Goal: Find specific page/section: Find specific page/section

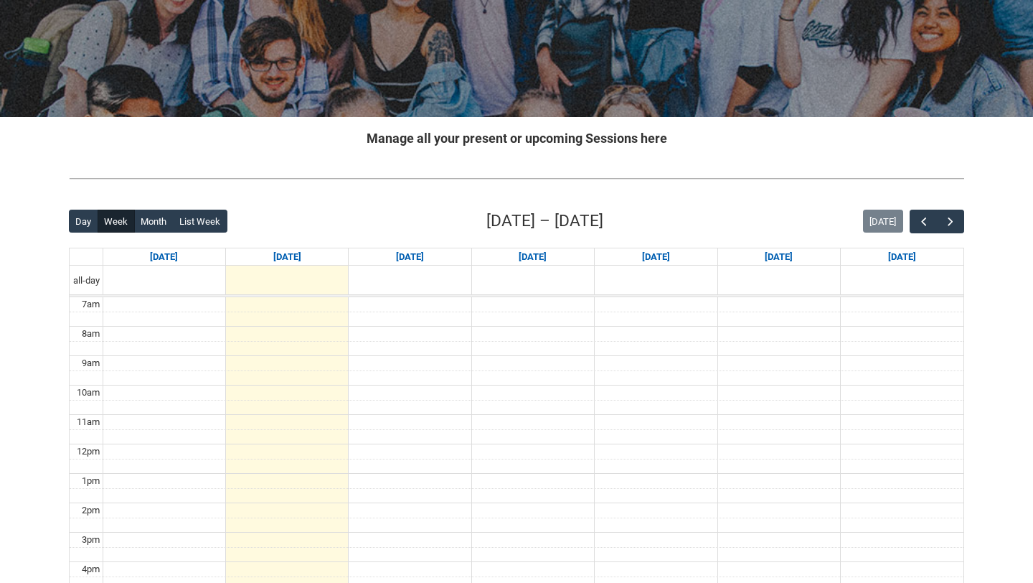
scroll to position [171, 0]
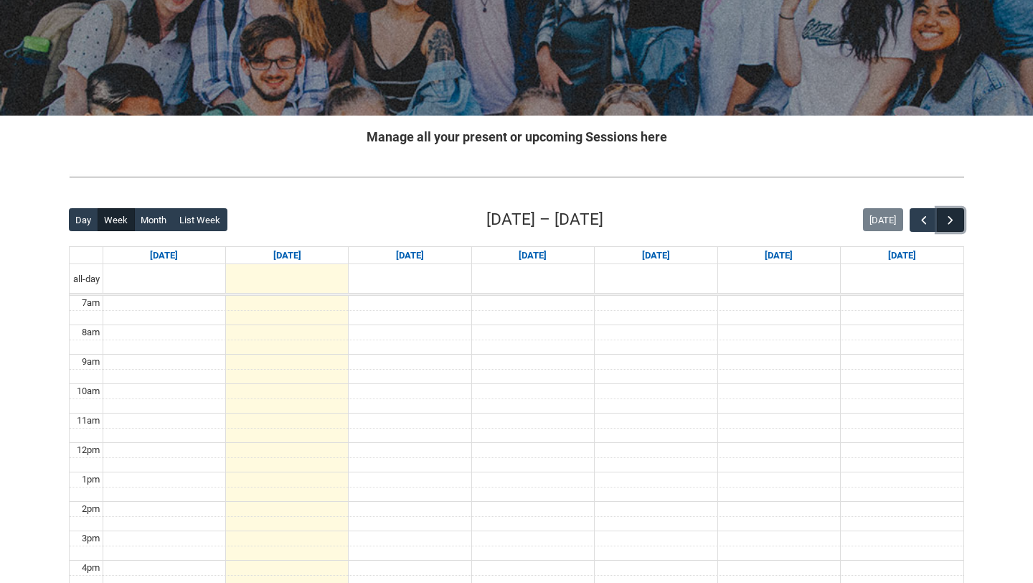
click at [955, 217] on span "button" at bounding box center [950, 220] width 14 height 14
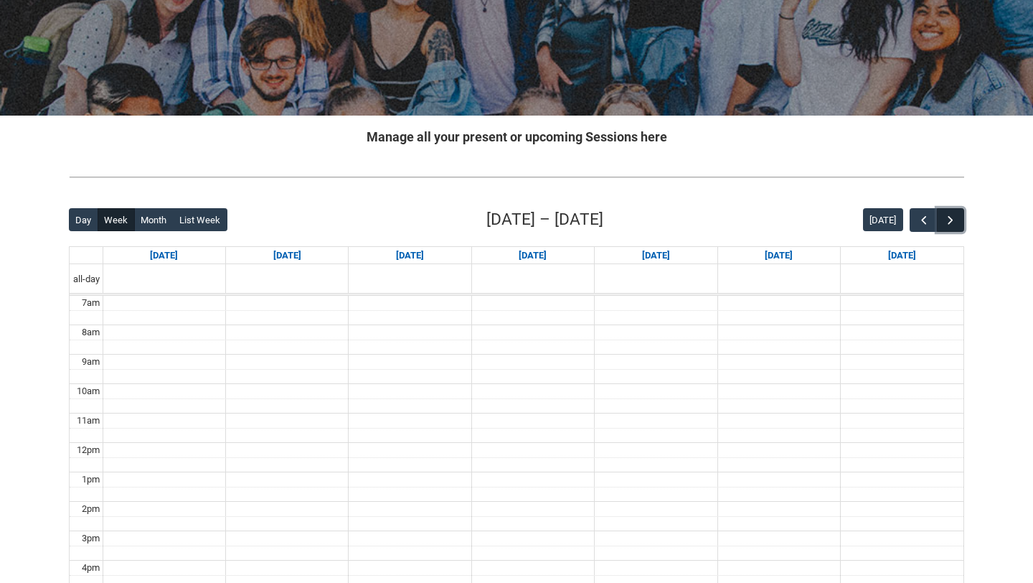
click at [955, 217] on span "button" at bounding box center [950, 220] width 14 height 14
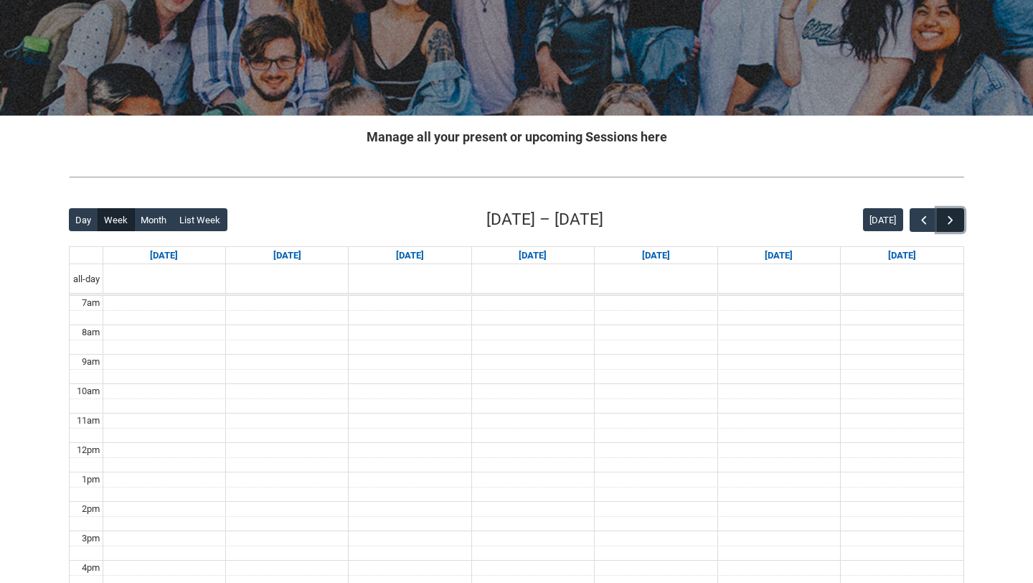
click at [955, 217] on span "button" at bounding box center [950, 220] width 14 height 14
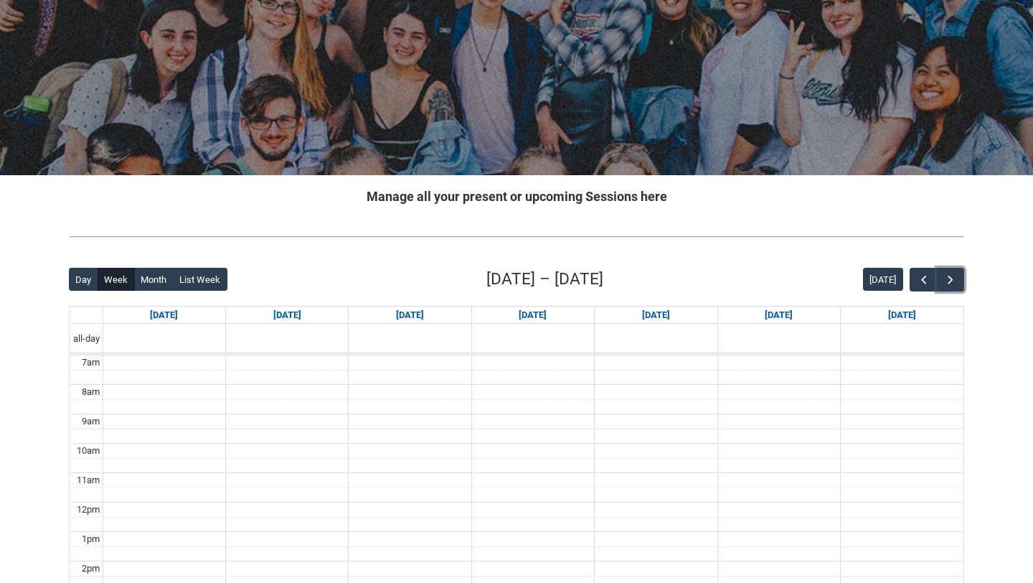
scroll to position [124, 0]
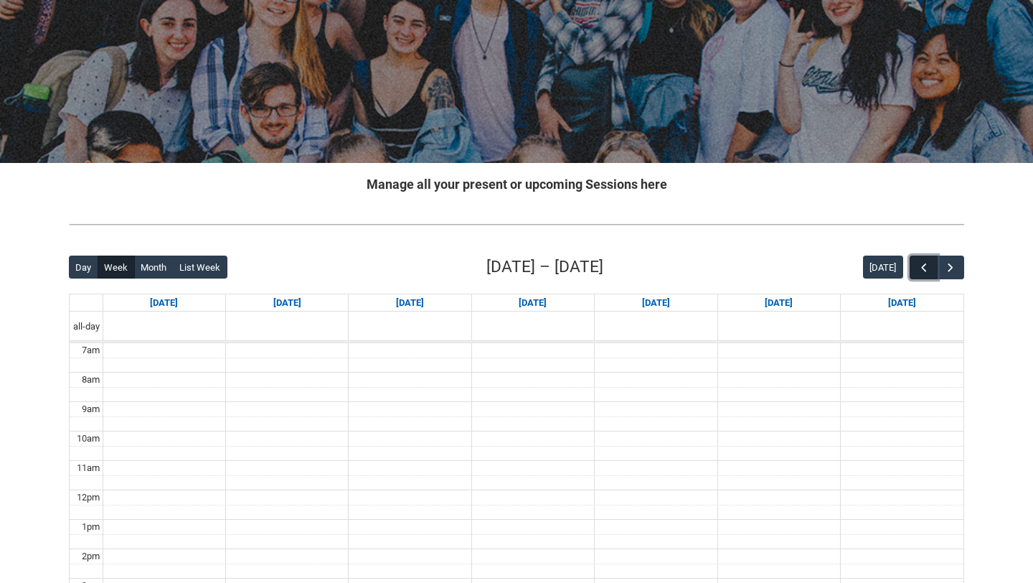
click at [918, 265] on span "button" at bounding box center [924, 267] width 14 height 14
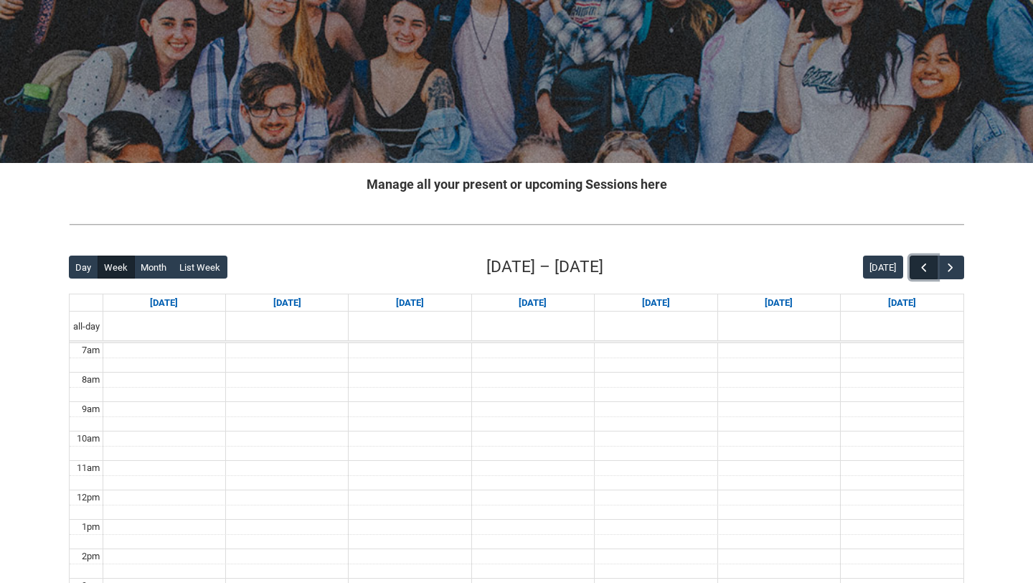
click at [918, 265] on span "button" at bounding box center [924, 267] width 14 height 14
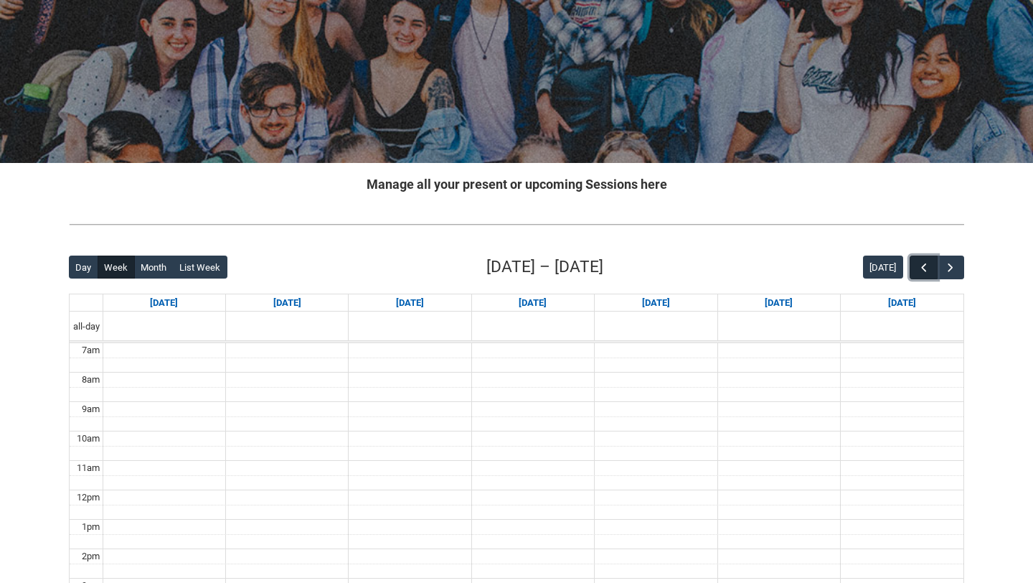
click at [918, 265] on span "button" at bounding box center [924, 267] width 14 height 14
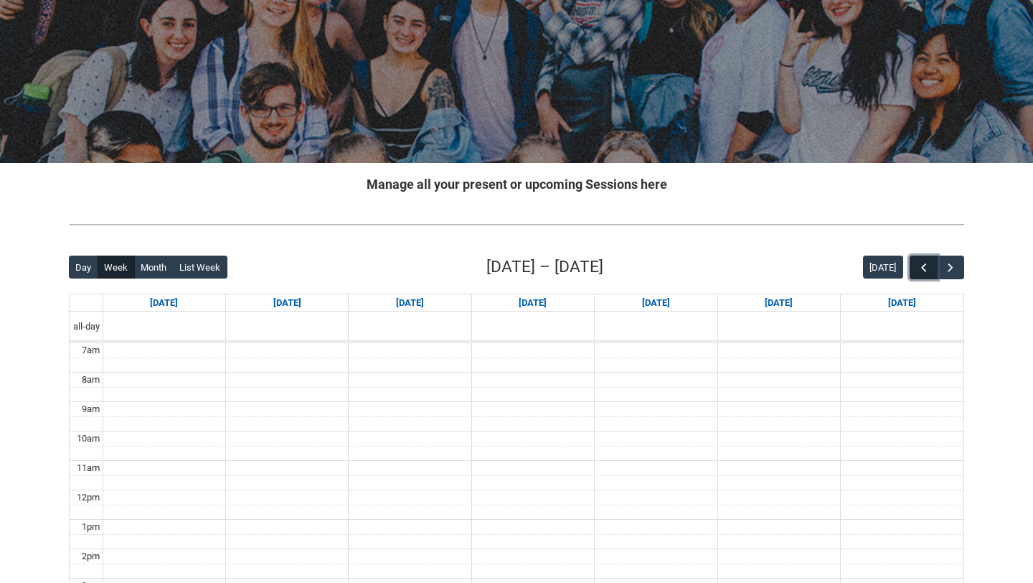
click at [918, 265] on span "button" at bounding box center [924, 267] width 14 height 14
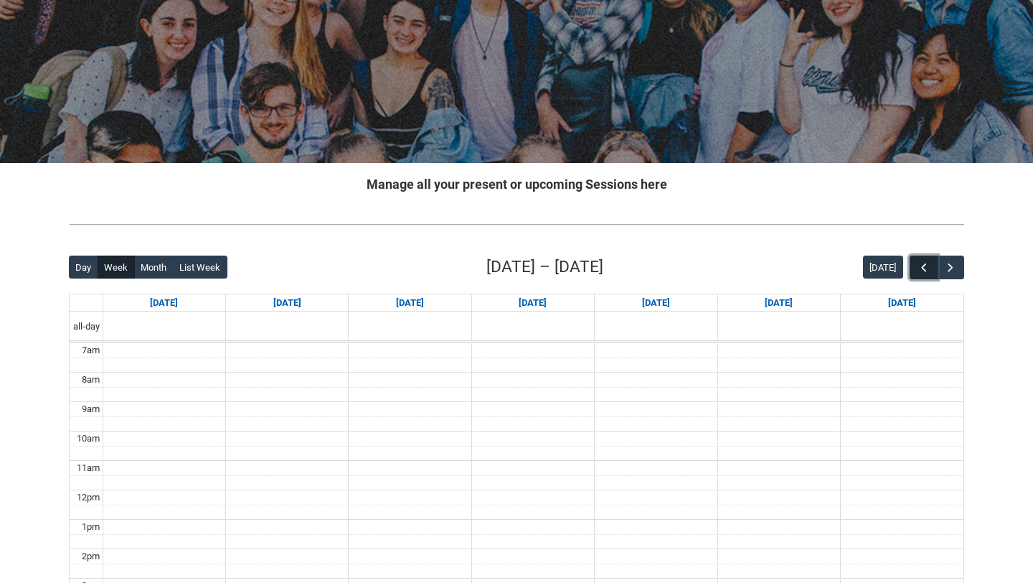
click at [918, 265] on span "button" at bounding box center [924, 267] width 14 height 14
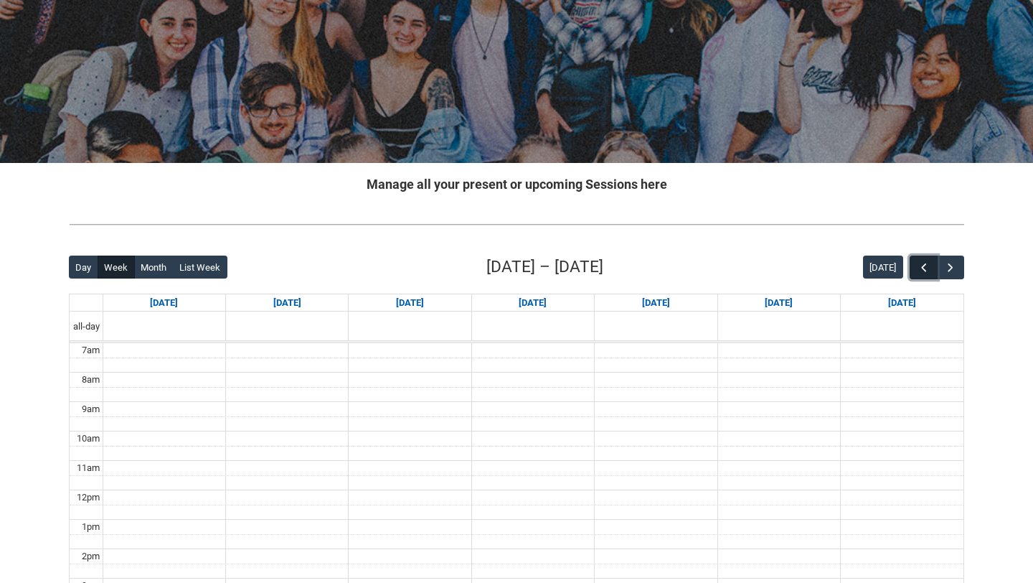
click at [918, 265] on span "button" at bounding box center [924, 267] width 14 height 14
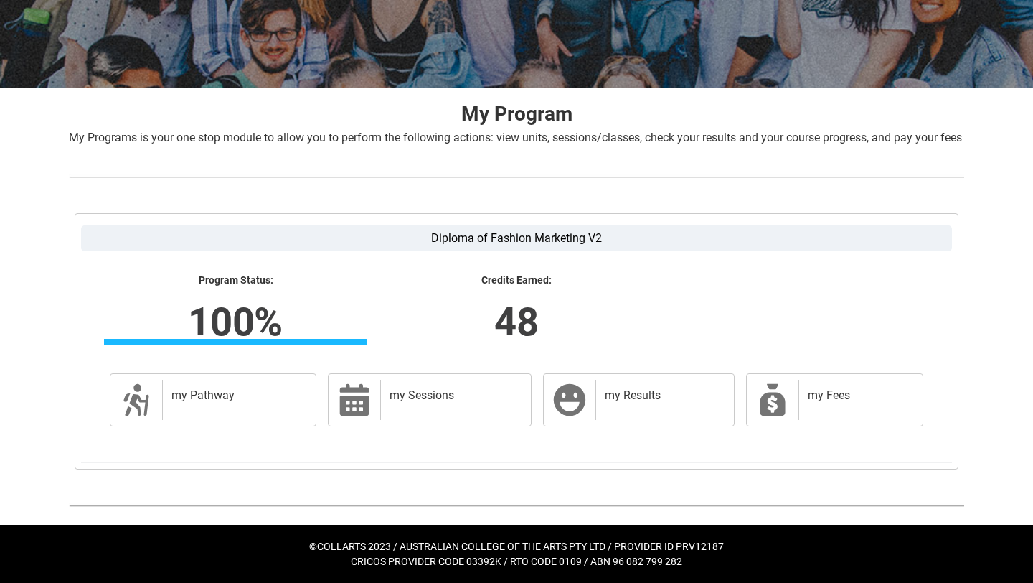
scroll to position [217, 0]
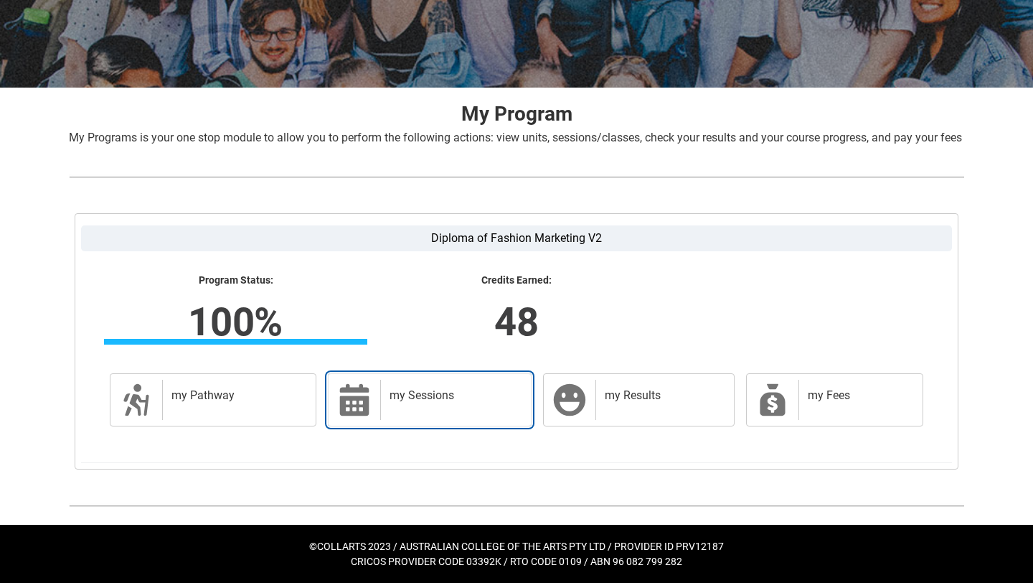
click at [421, 412] on div "my Sessions" at bounding box center [452, 400] width 145 height 40
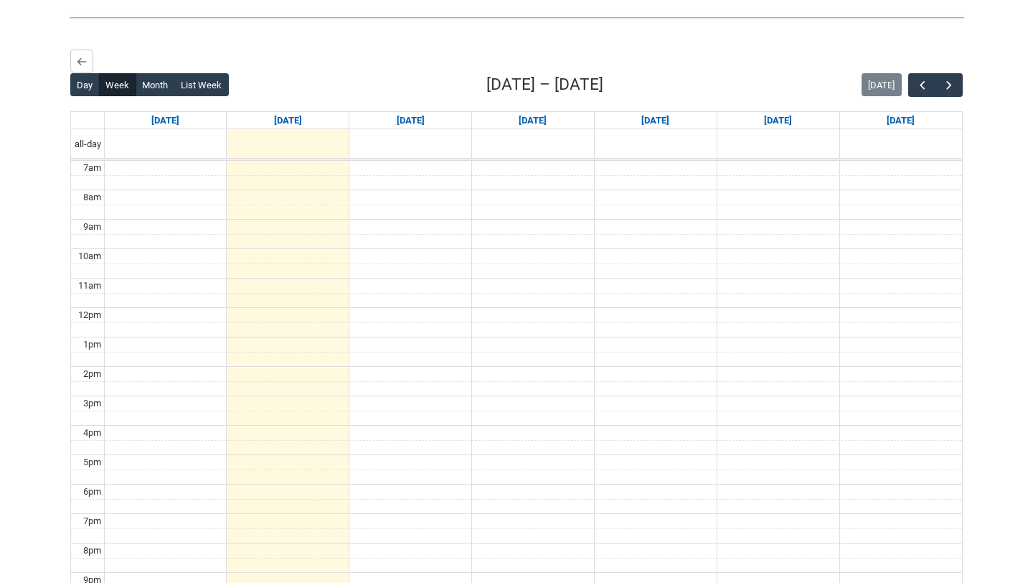
scroll to position [342, 0]
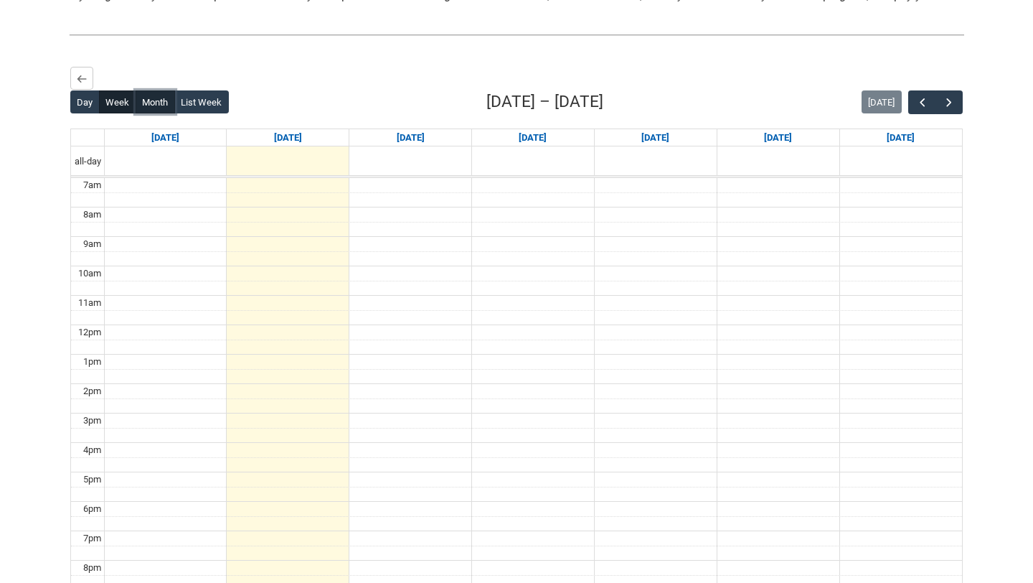
click at [156, 113] on button "Month" at bounding box center [155, 101] width 39 height 23
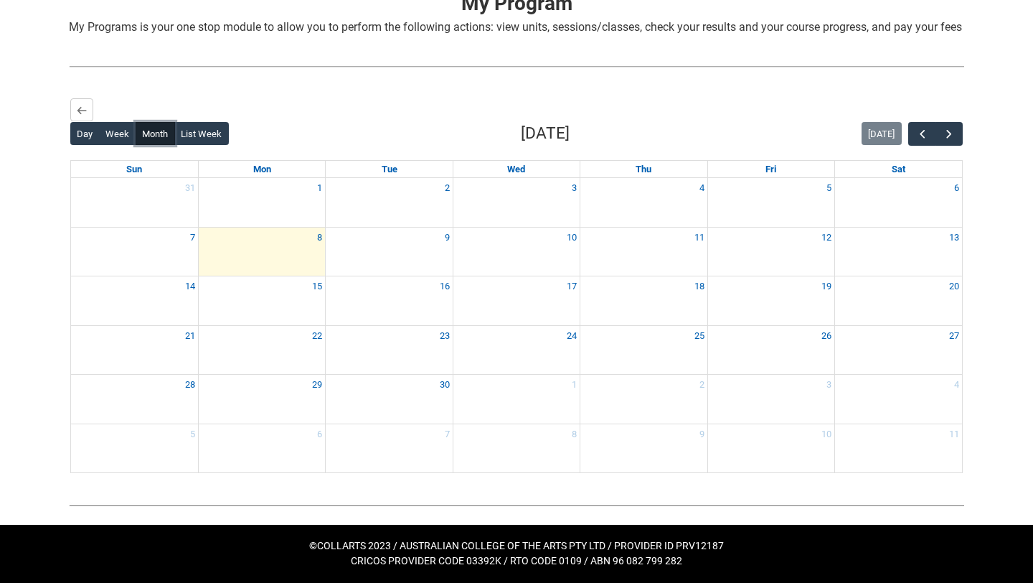
scroll to position [327, 0]
click at [70, 103] on div "Back Loading... This page should update in a few seconds... Day Week Month List…" at bounding box center [516, 285] width 895 height 377
click at [74, 105] on button "Back" at bounding box center [81, 109] width 23 height 23
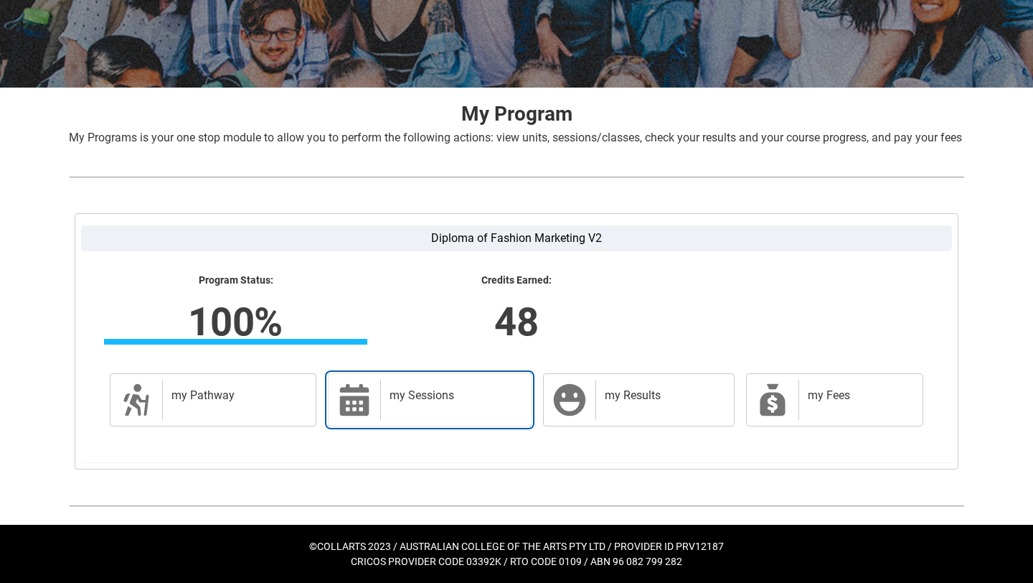
click at [456, 408] on div "my Sessions" at bounding box center [452, 400] width 145 height 40
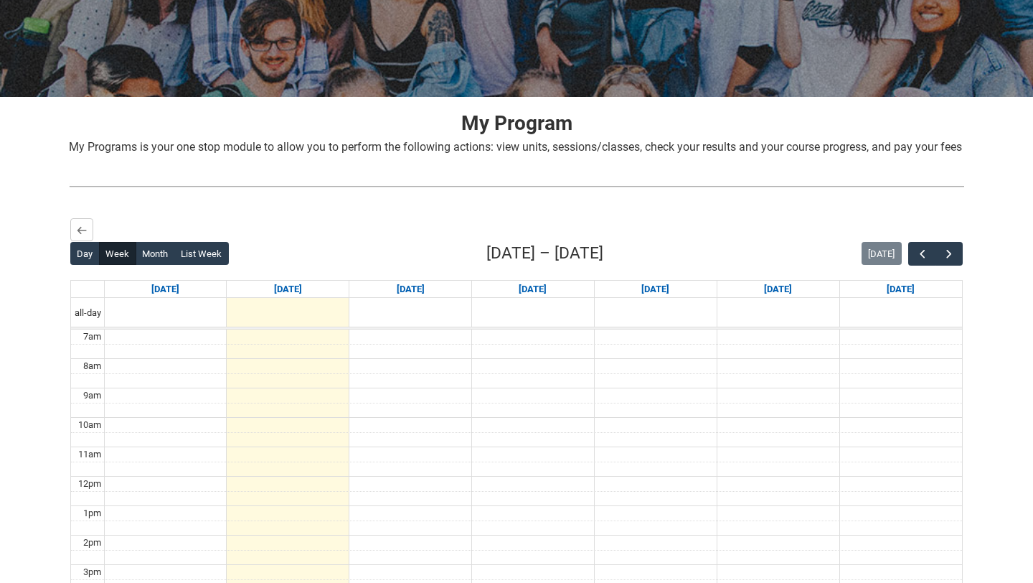
scroll to position [191, 0]
click at [165, 264] on button "Month" at bounding box center [155, 252] width 39 height 23
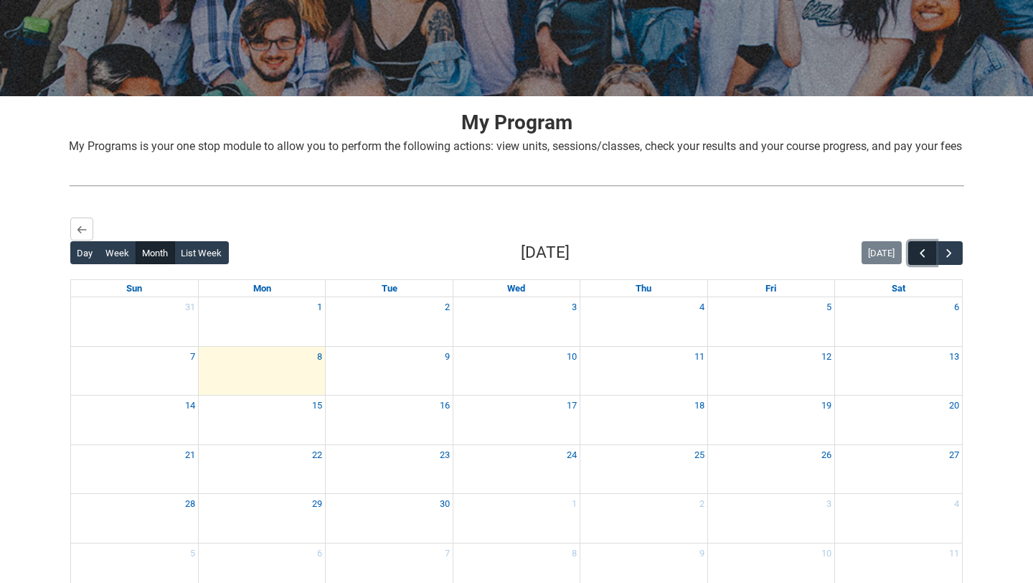
click at [918, 260] on span "button" at bounding box center [922, 253] width 14 height 14
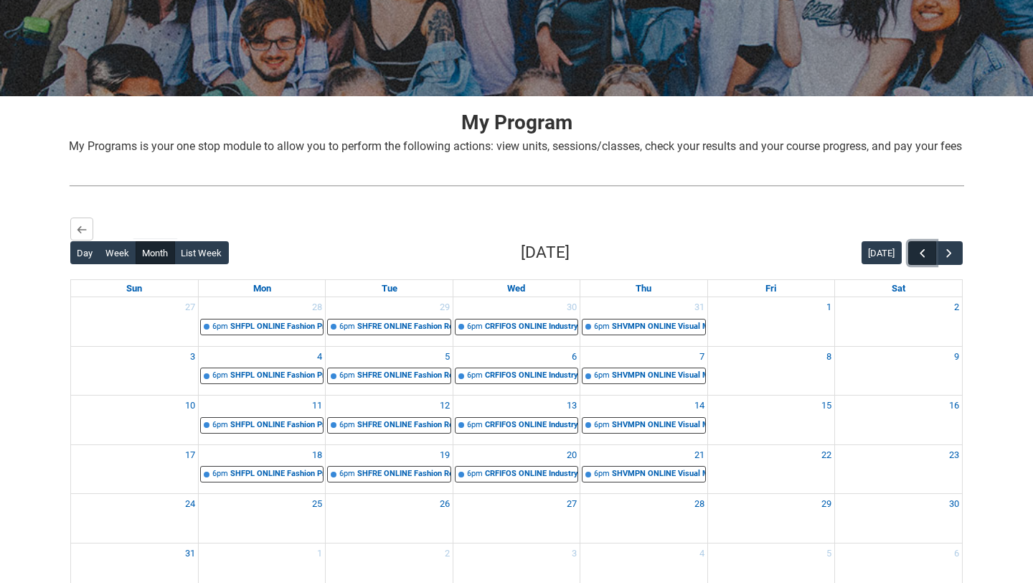
click at [918, 260] on span "button" at bounding box center [922, 253] width 14 height 14
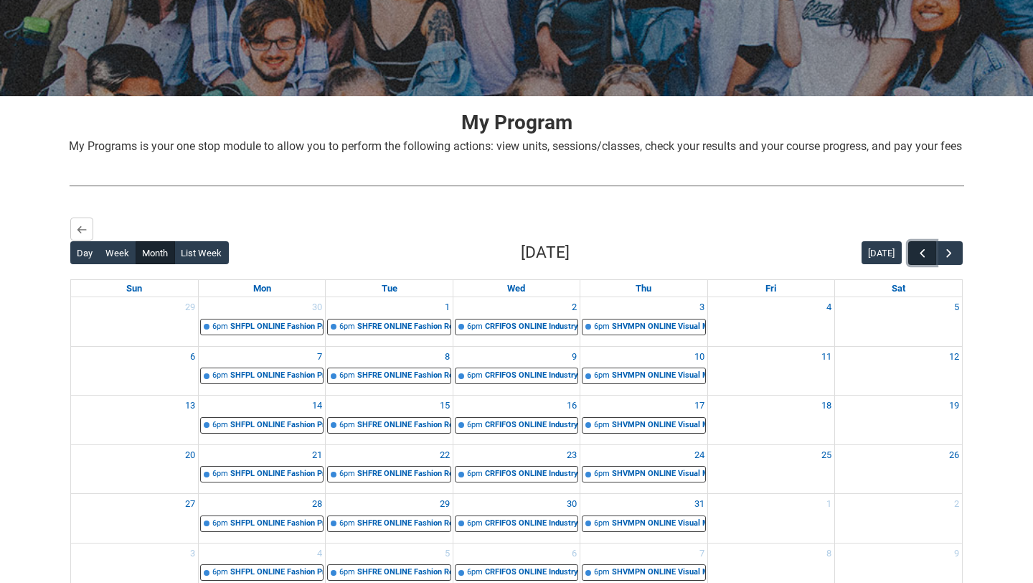
click at [918, 260] on span "button" at bounding box center [922, 253] width 14 height 14
click at [950, 260] on span "button" at bounding box center [949, 253] width 14 height 14
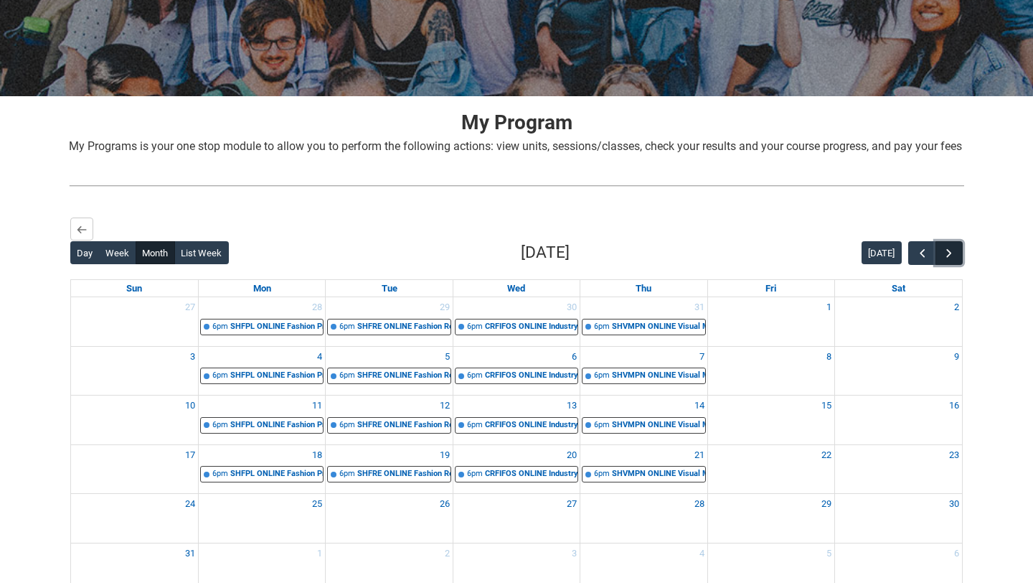
click at [950, 260] on span "button" at bounding box center [949, 253] width 14 height 14
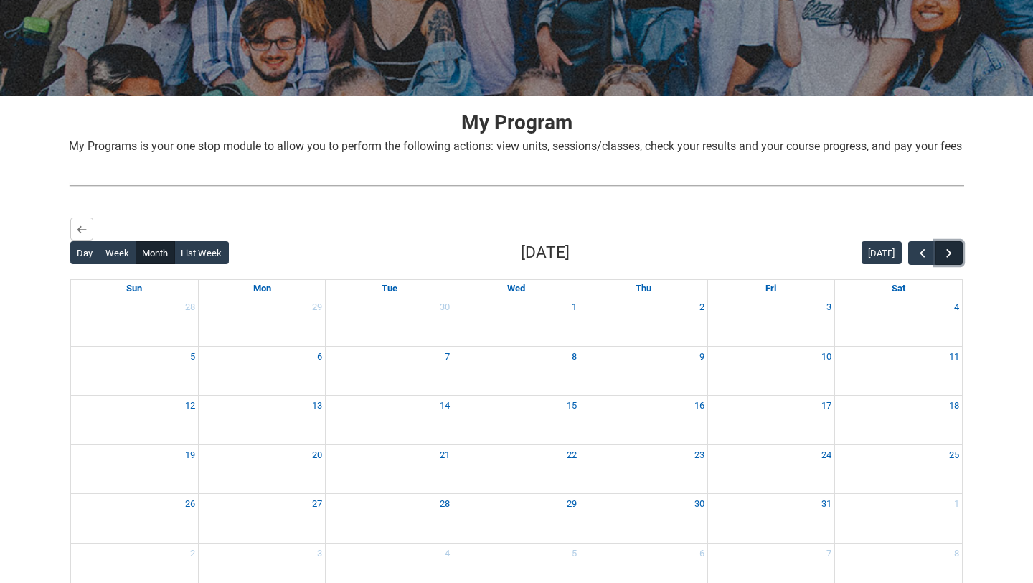
click at [950, 260] on span "button" at bounding box center [949, 253] width 14 height 14
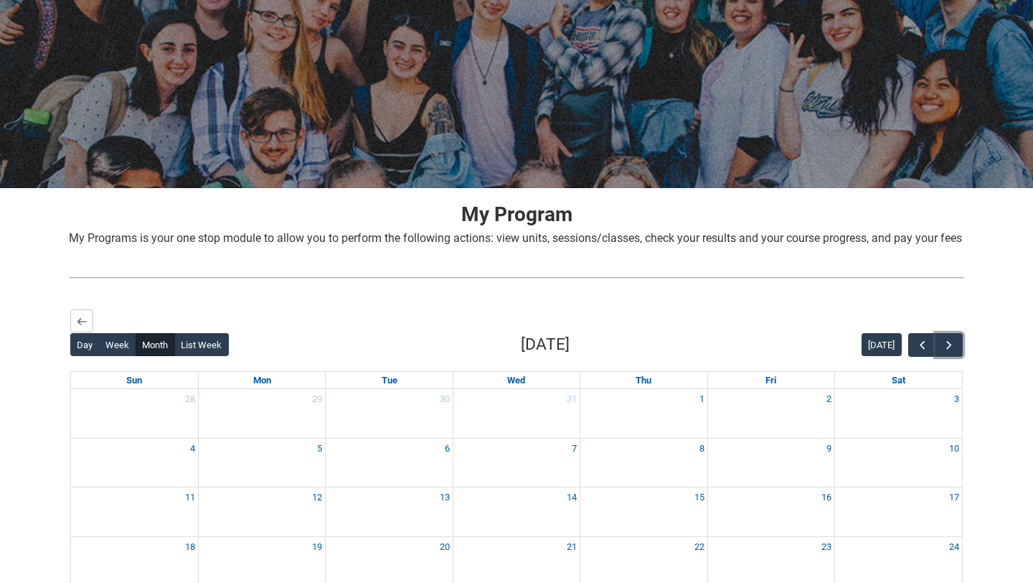
scroll to position [44, 0]
